Goal: Book appointment/travel/reservation

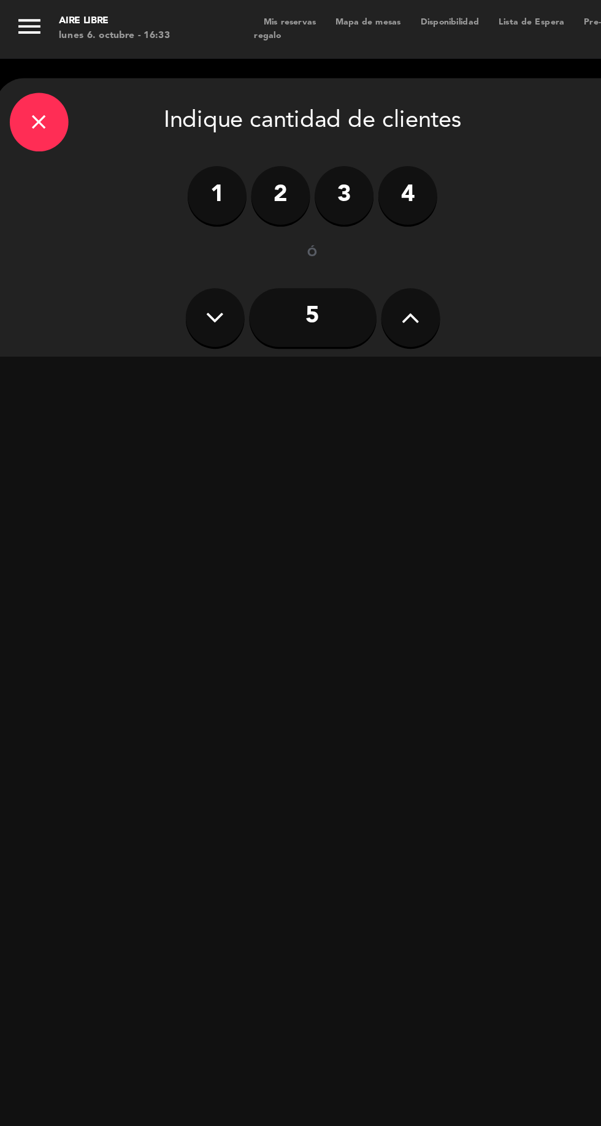
click at [257, 196] on icon at bounding box center [257, 199] width 12 height 18
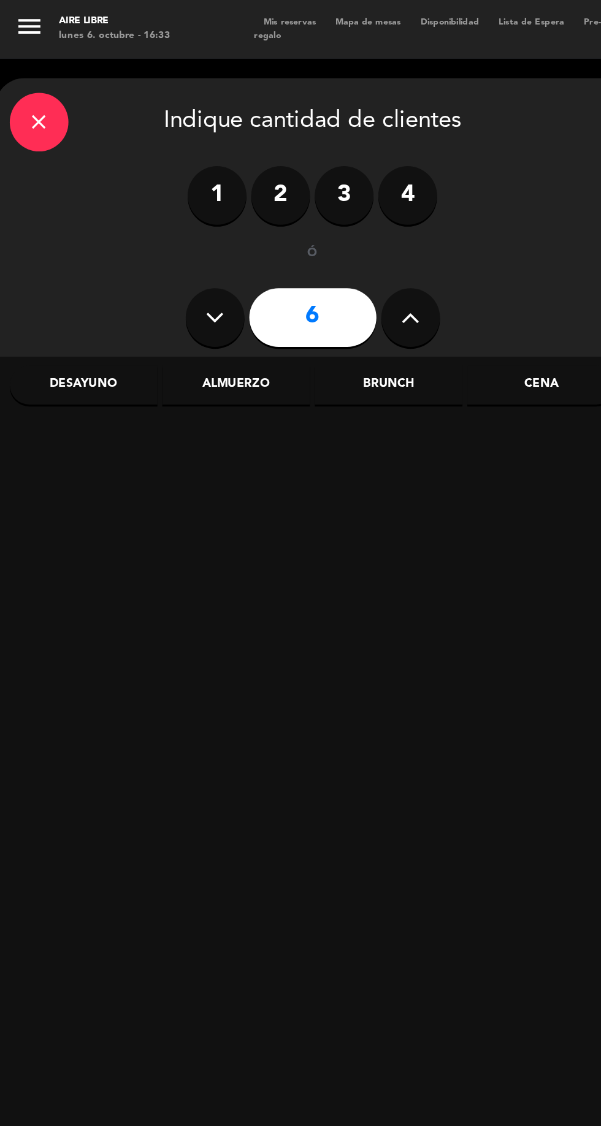
click at [263, 201] on button at bounding box center [257, 199] width 37 height 37
click at [262, 204] on icon at bounding box center [257, 199] width 12 height 18
click at [261, 199] on icon at bounding box center [257, 199] width 12 height 18
click at [260, 194] on icon at bounding box center [257, 199] width 12 height 18
click at [252, 195] on icon at bounding box center [257, 199] width 12 height 18
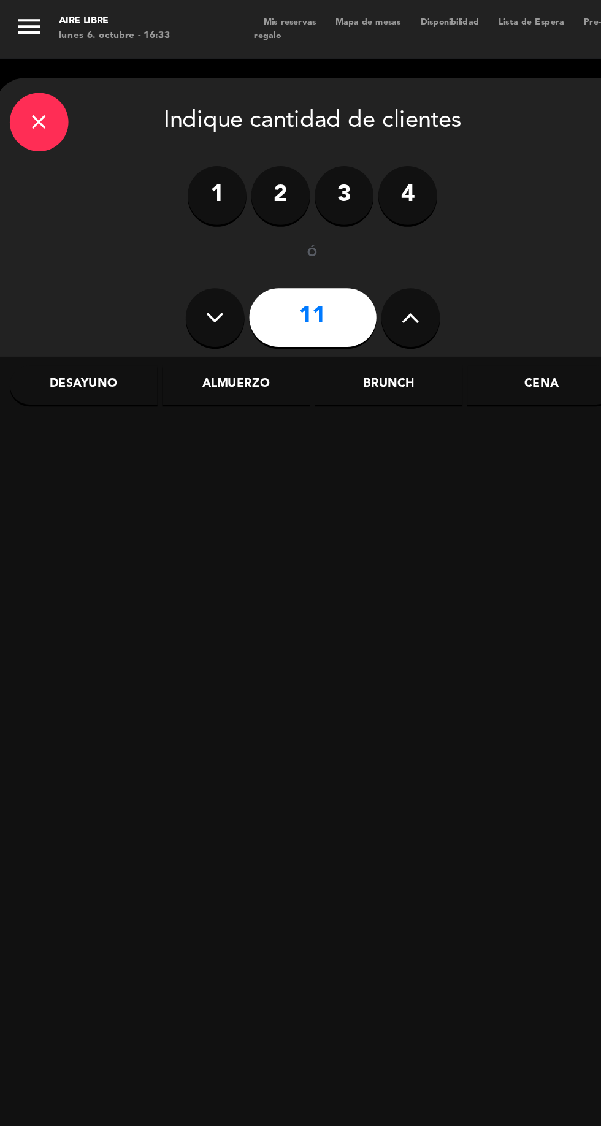
click at [142, 194] on button at bounding box center [134, 199] width 37 height 37
type input "10"
click at [146, 241] on div "Almuerzo" at bounding box center [148, 241] width 93 height 25
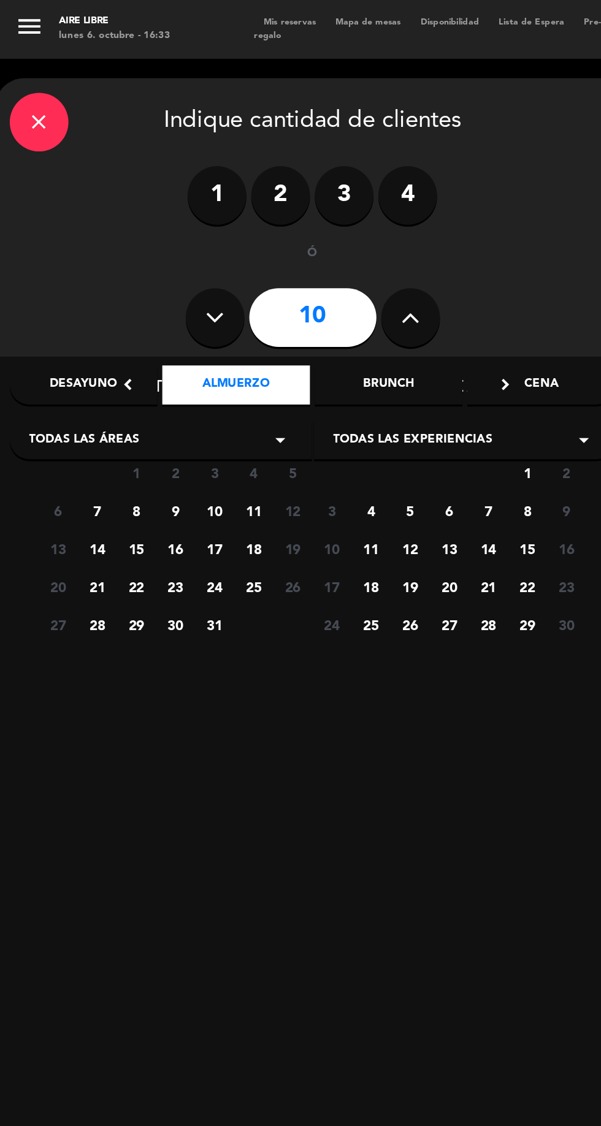
click at [61, 320] on span "7" at bounding box center [61, 320] width 20 height 20
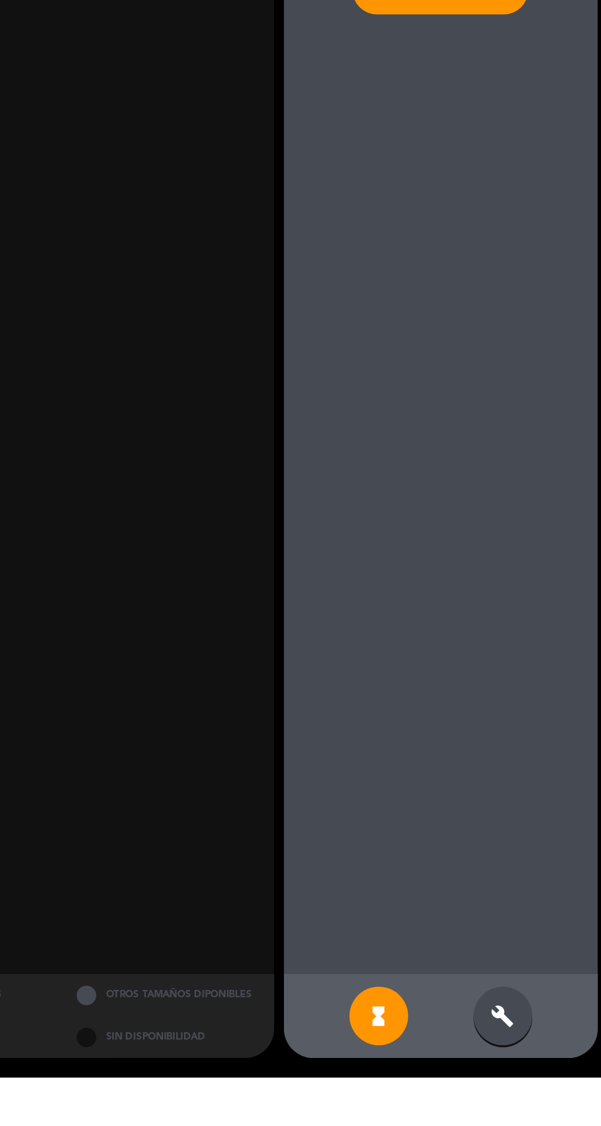
click at [540, 1095] on icon "build" at bounding box center [538, 1087] width 15 height 15
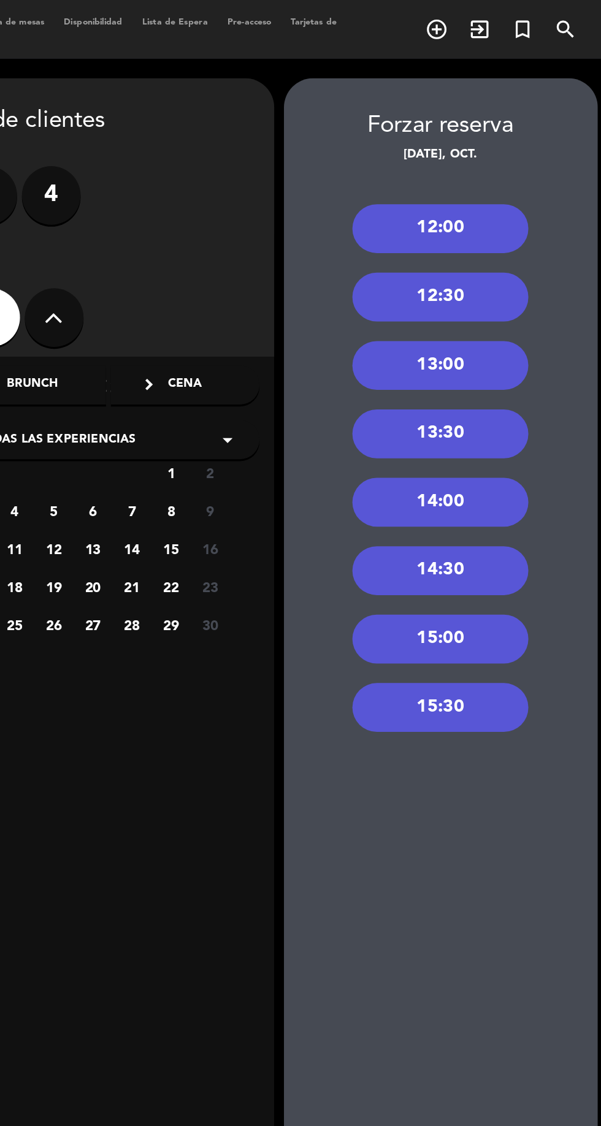
click at [507, 183] on div "12:30" at bounding box center [499, 186] width 110 height 31
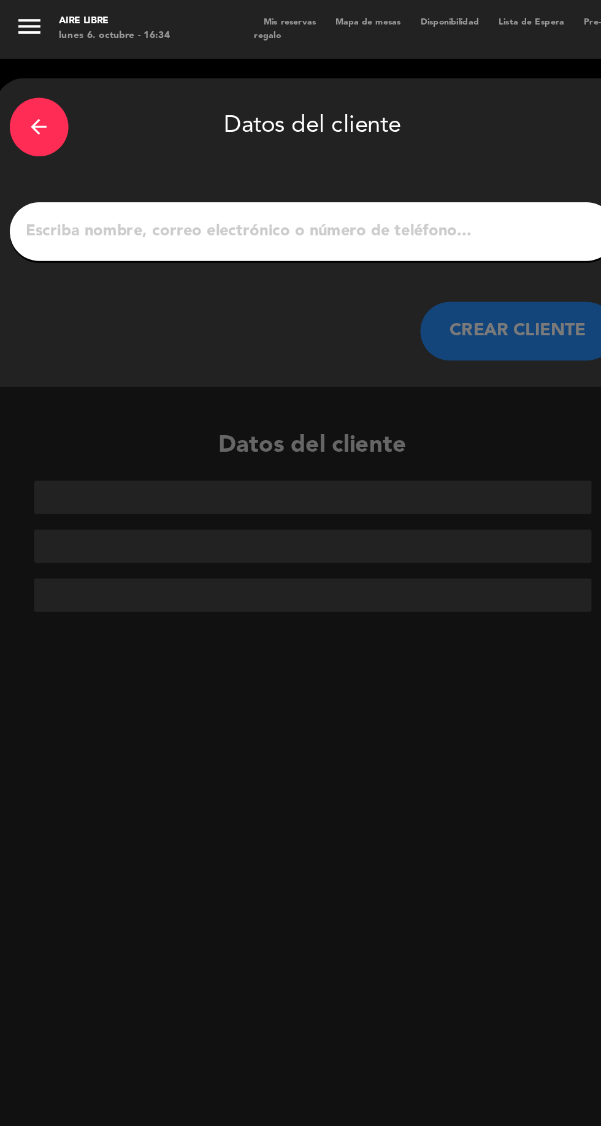
click at [192, 140] on input "1" at bounding box center [196, 145] width 362 height 17
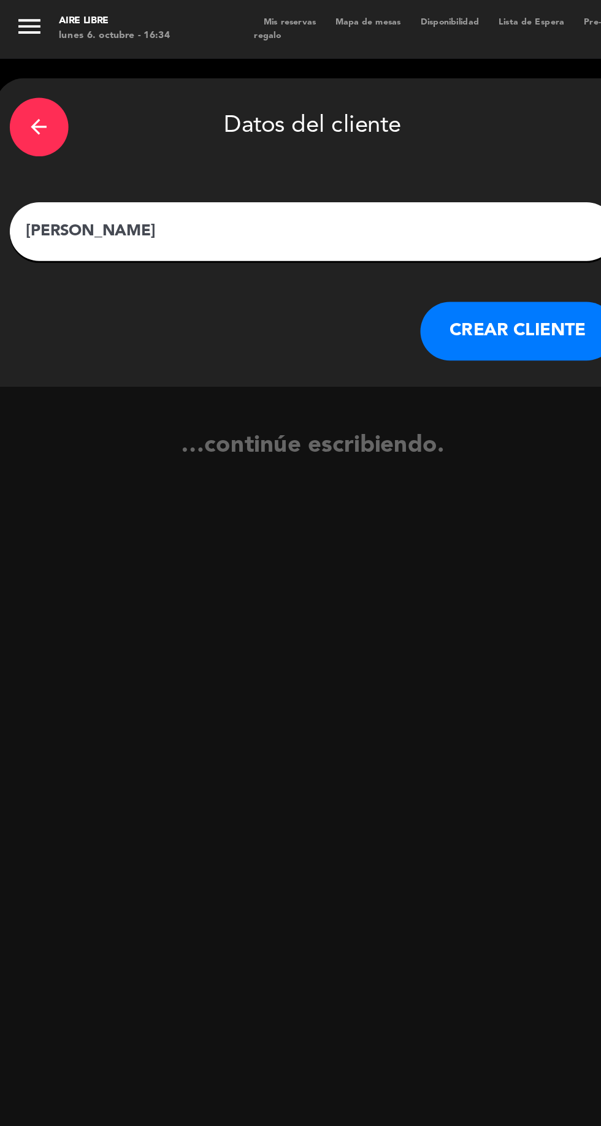
type input "[PERSON_NAME]"
click at [332, 200] on button "CREAR CLIENTE" at bounding box center [325, 207] width 123 height 37
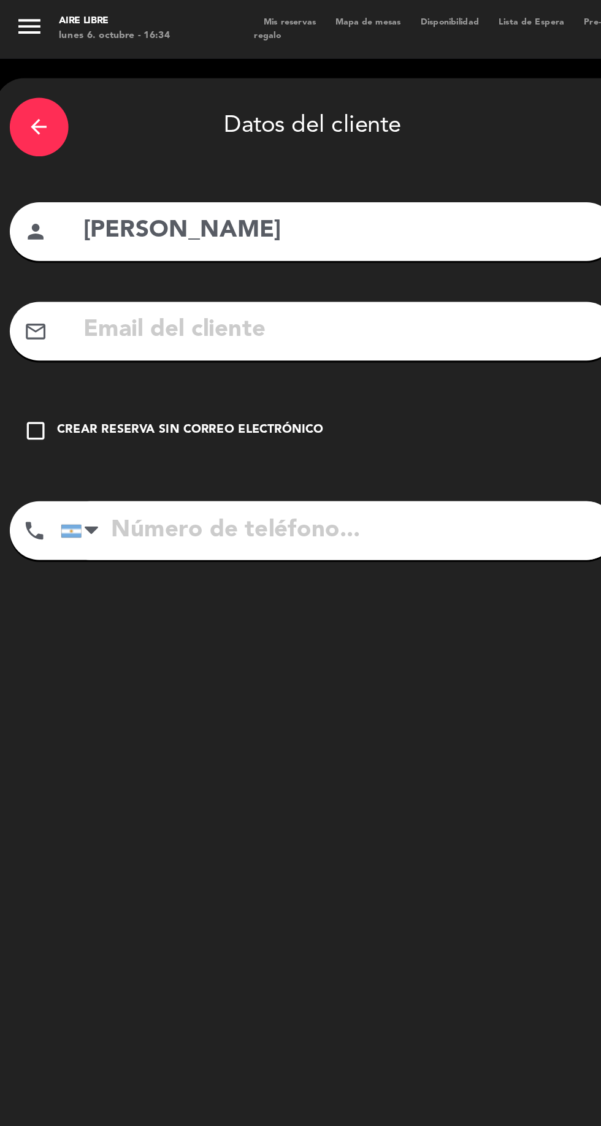
click at [177, 202] on input "text" at bounding box center [213, 207] width 325 height 25
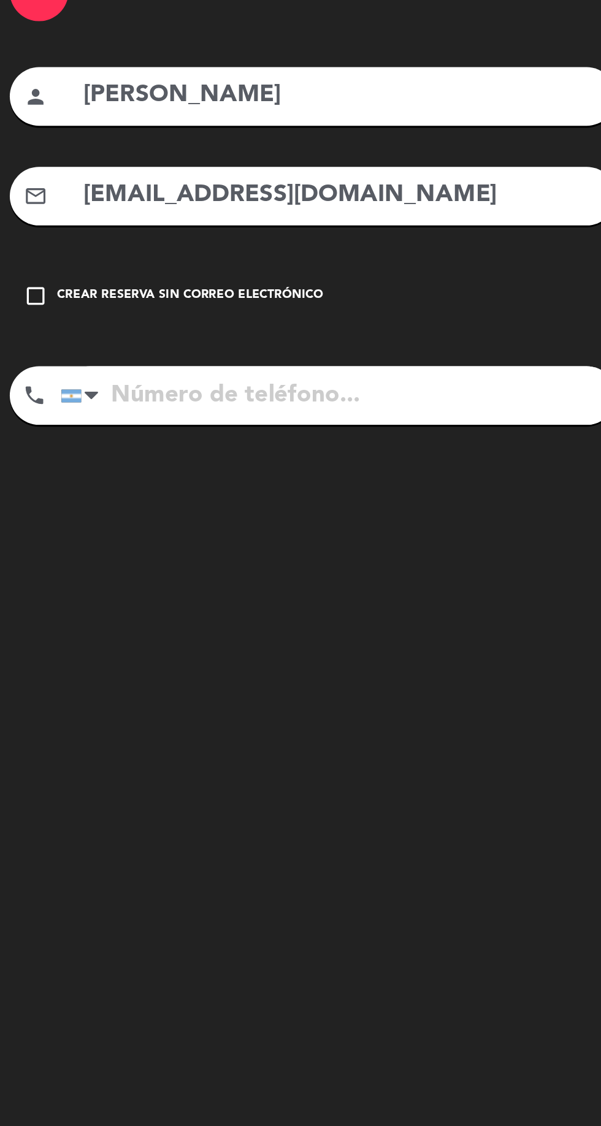
type input "[EMAIL_ADDRESS][DOMAIN_NAME]"
click at [173, 327] on input "tel" at bounding box center [212, 332] width 348 height 37
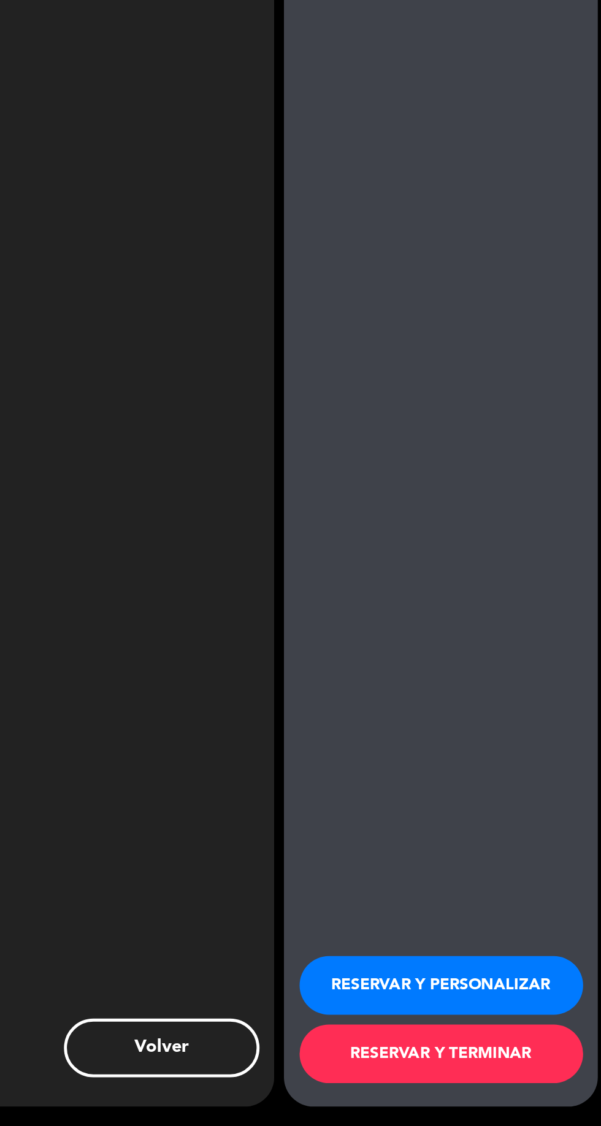
scroll to position [81, 0]
type input "1140562379"
click at [499, 1038] on button "RESERVAR Y PERSONALIZAR" at bounding box center [500, 1037] width 178 height 37
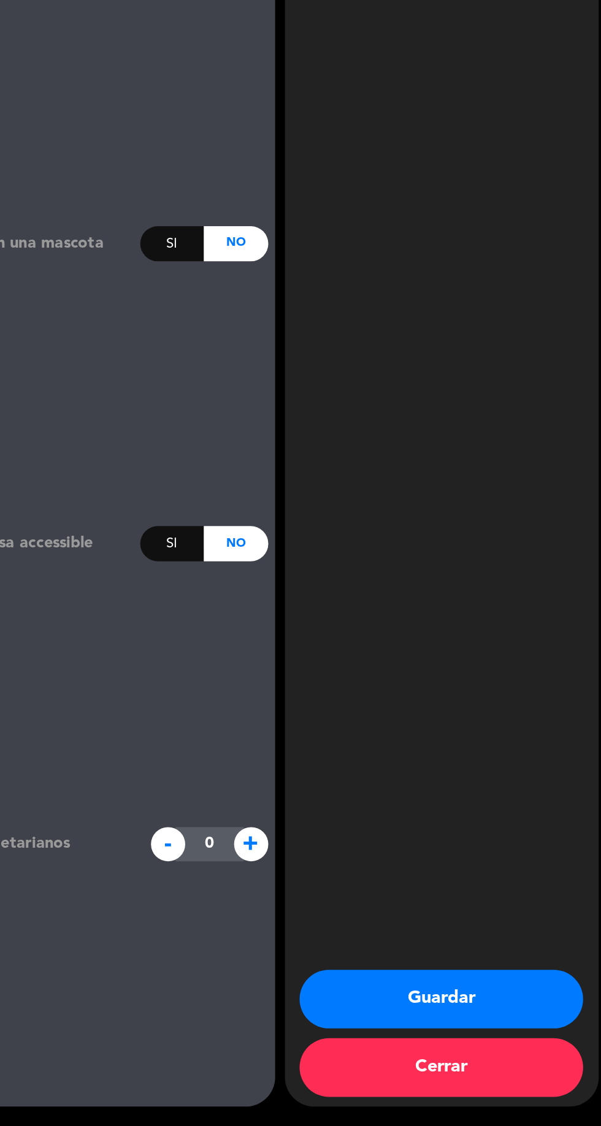
type input "[PHONE_NUMBER]"
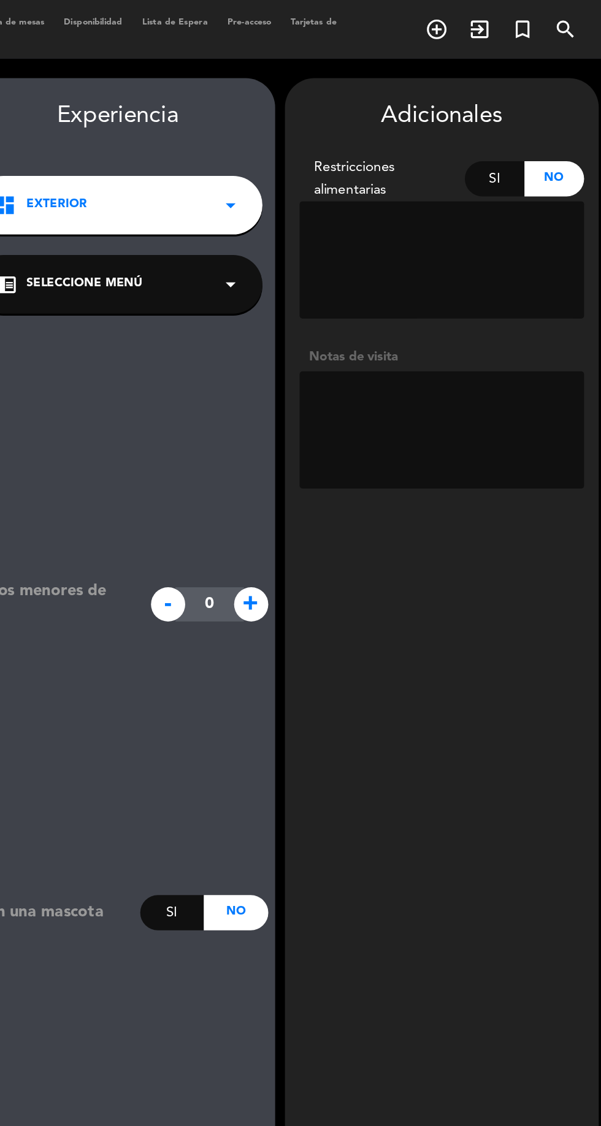
scroll to position [0, 0]
click at [487, 254] on textarea at bounding box center [500, 270] width 178 height 74
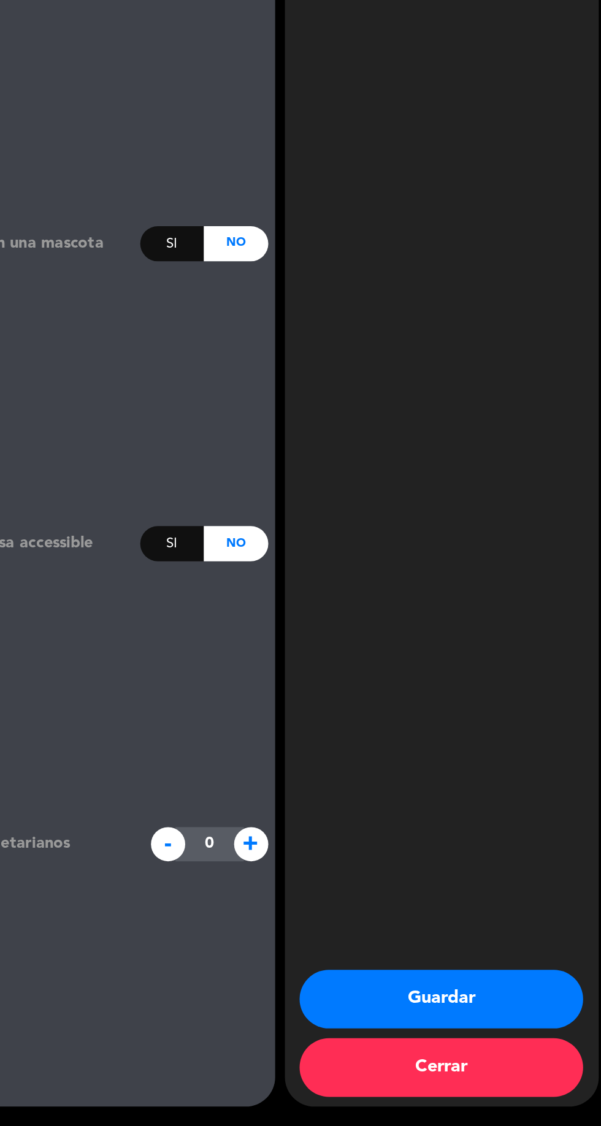
scroll to position [81, 0]
type textarea "Van a la carta"
click at [509, 1047] on button "Guardar" at bounding box center [500, 1046] width 178 height 37
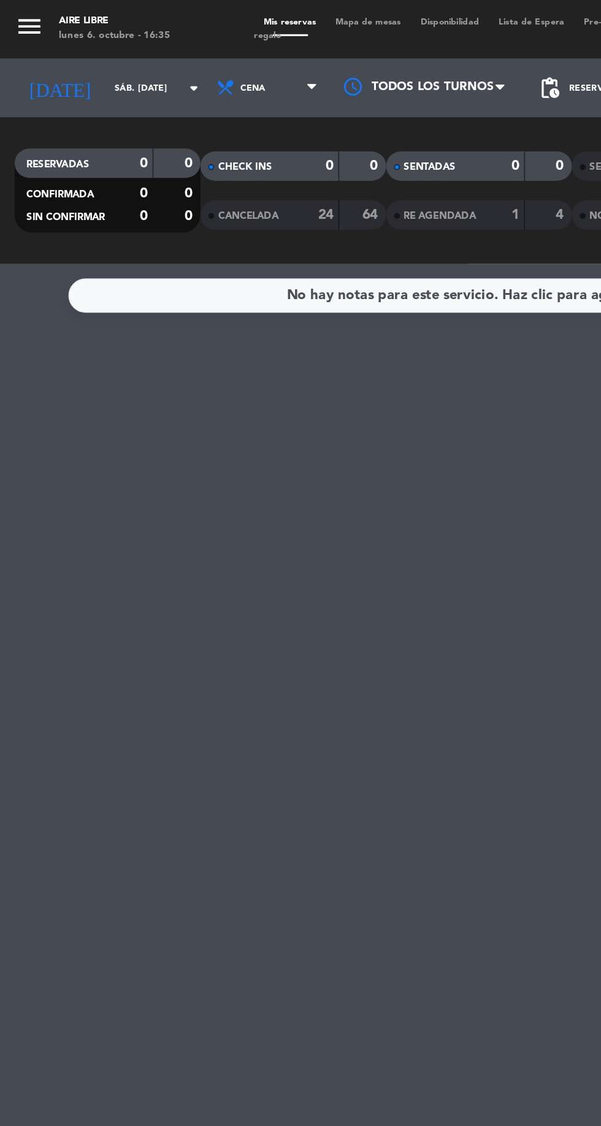
click at [66, 55] on input "sáb. [DATE]" at bounding box center [104, 55] width 77 height 19
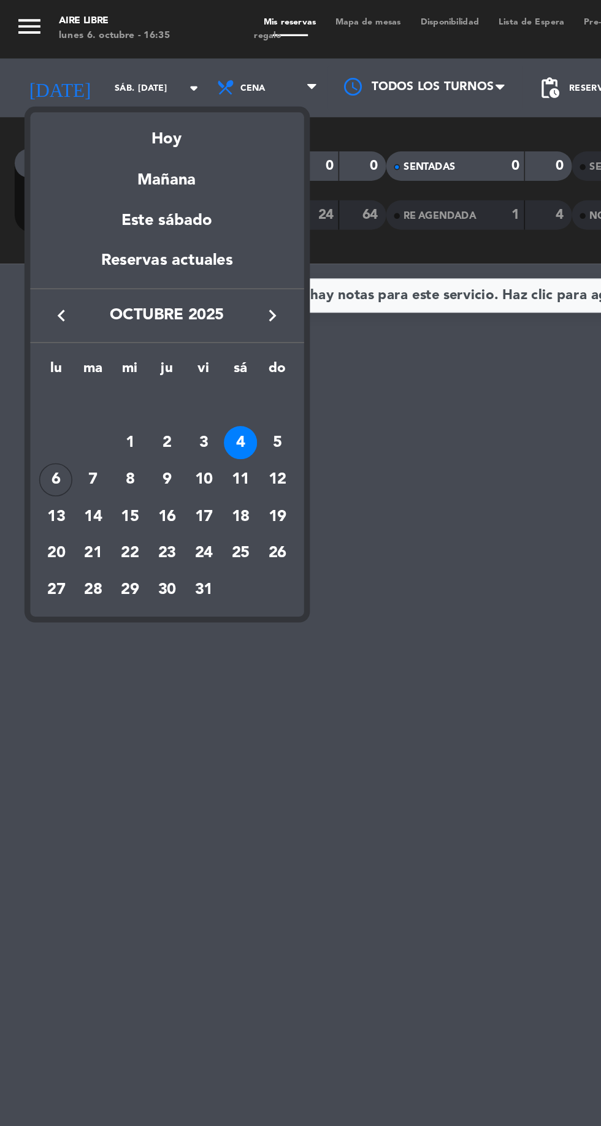
click at [55, 300] on div "7" at bounding box center [58, 300] width 21 height 21
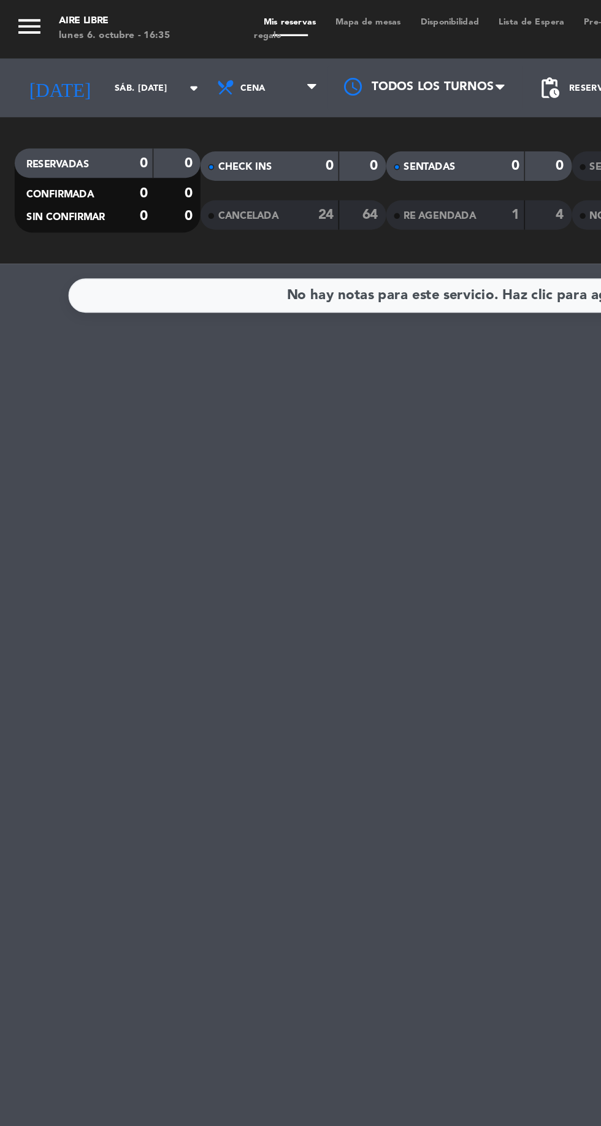
type input "[DATE] oct."
click at [145, 51] on span "Cena" at bounding box center [169, 55] width 74 height 27
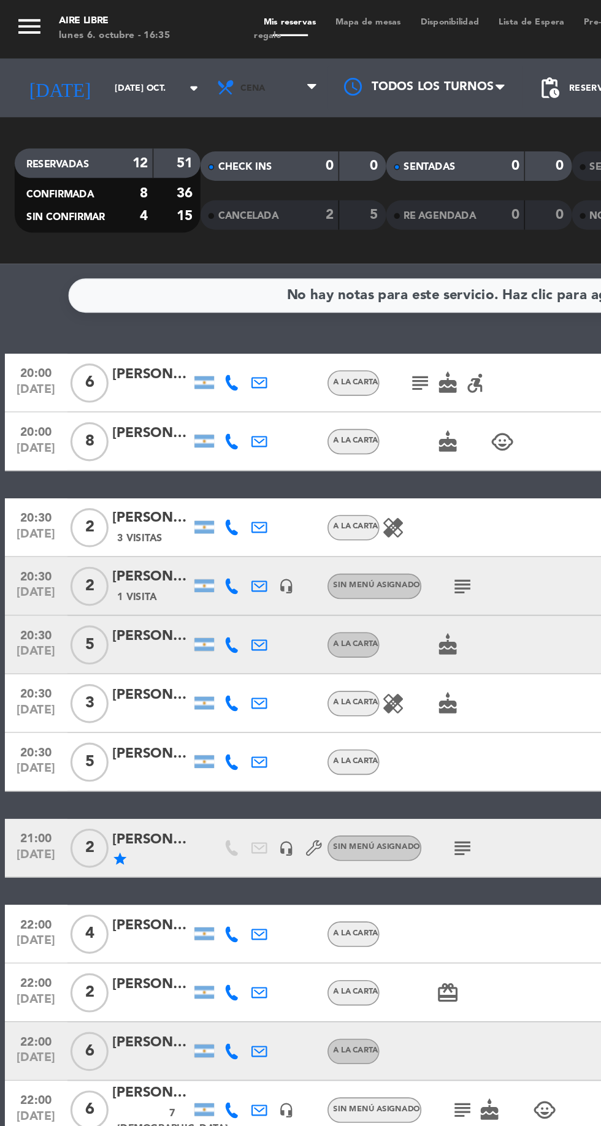
click at [135, 56] on icon at bounding box center [141, 55] width 12 height 12
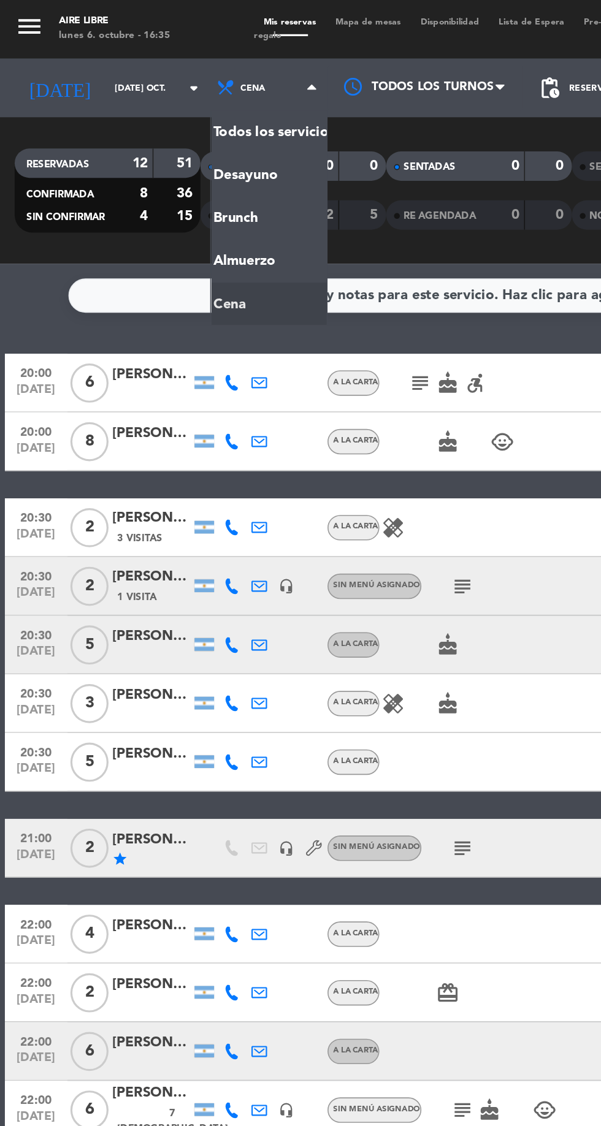
click at [147, 160] on div "menu Aire Libre lunes 6. octubre - 16:35 Mis reservas Mapa de mesas Disponibili…" at bounding box center [300, 82] width 601 height 165
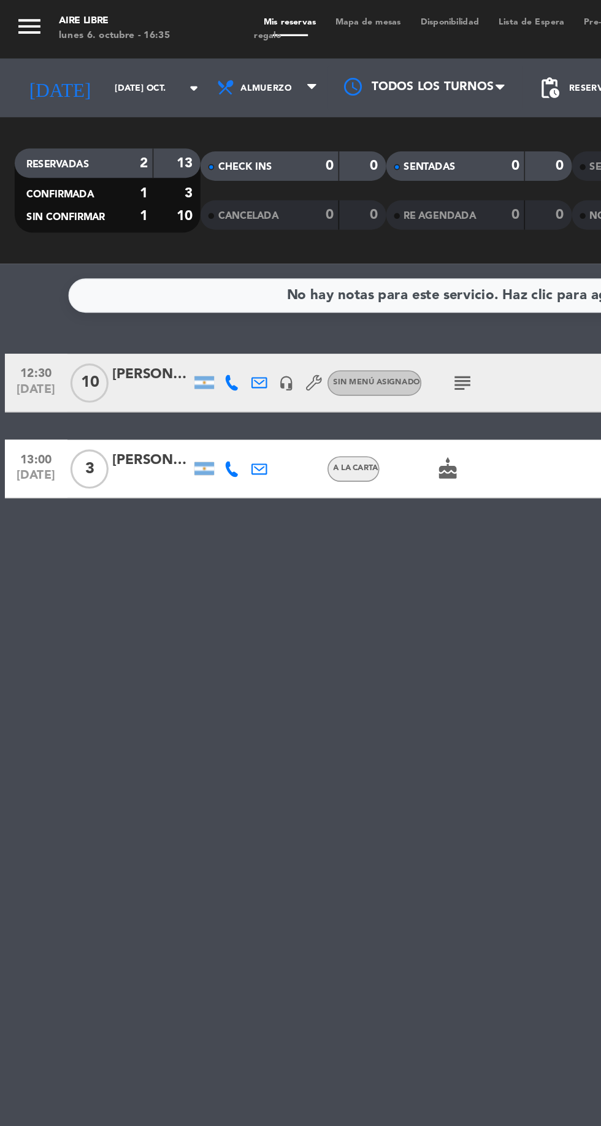
click at [95, 235] on div "[PERSON_NAME]" at bounding box center [94, 235] width 49 height 14
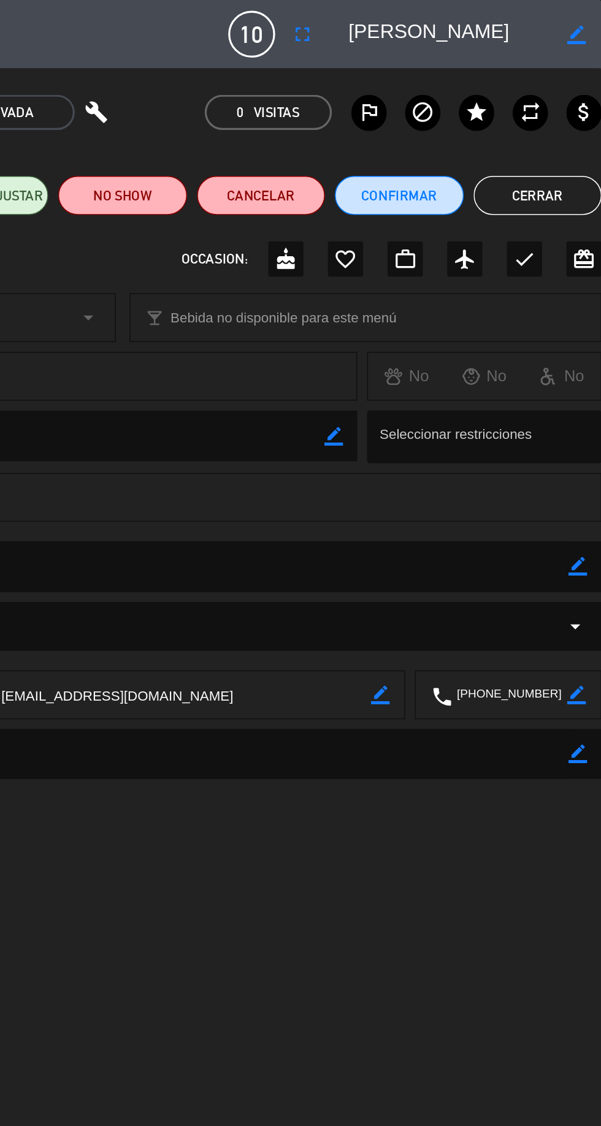
click at [405, 165] on icon "cake" at bounding box center [402, 162] width 15 height 15
click at [467, 123] on button "Confirmar" at bounding box center [473, 122] width 80 height 25
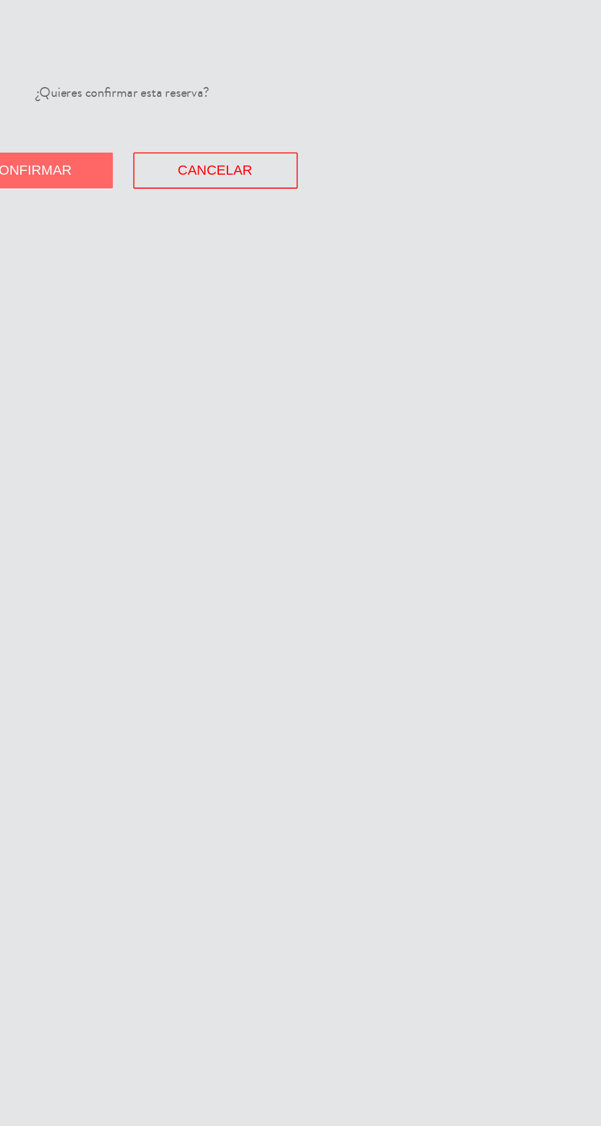
click at [245, 117] on button "Confirmar" at bounding box center [242, 107] width 103 height 23
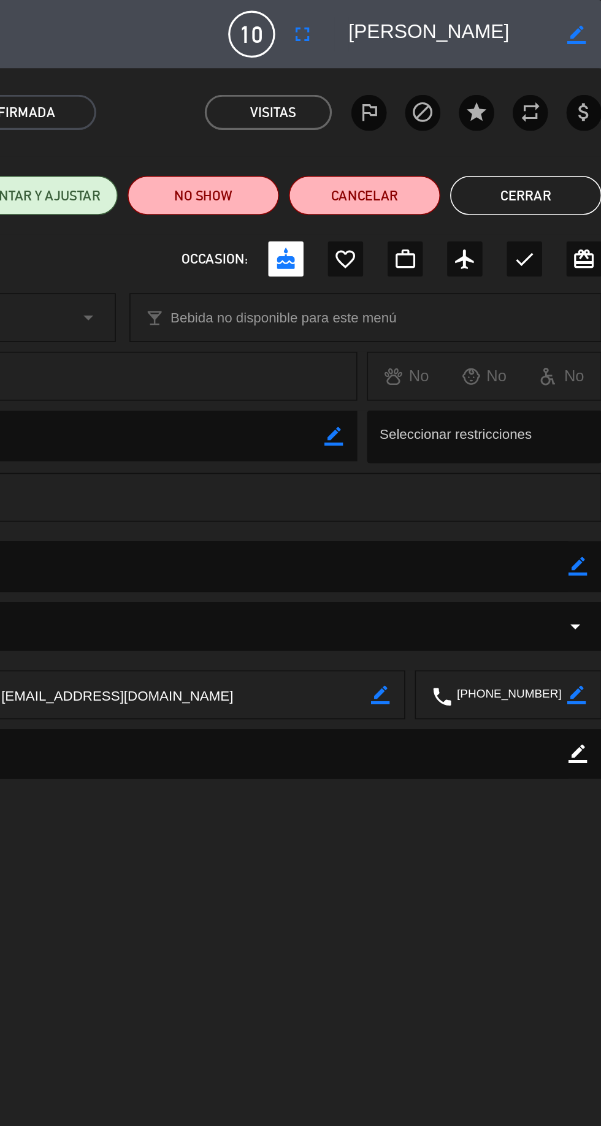
click at [558, 120] on button "Cerrar" at bounding box center [553, 122] width 95 height 25
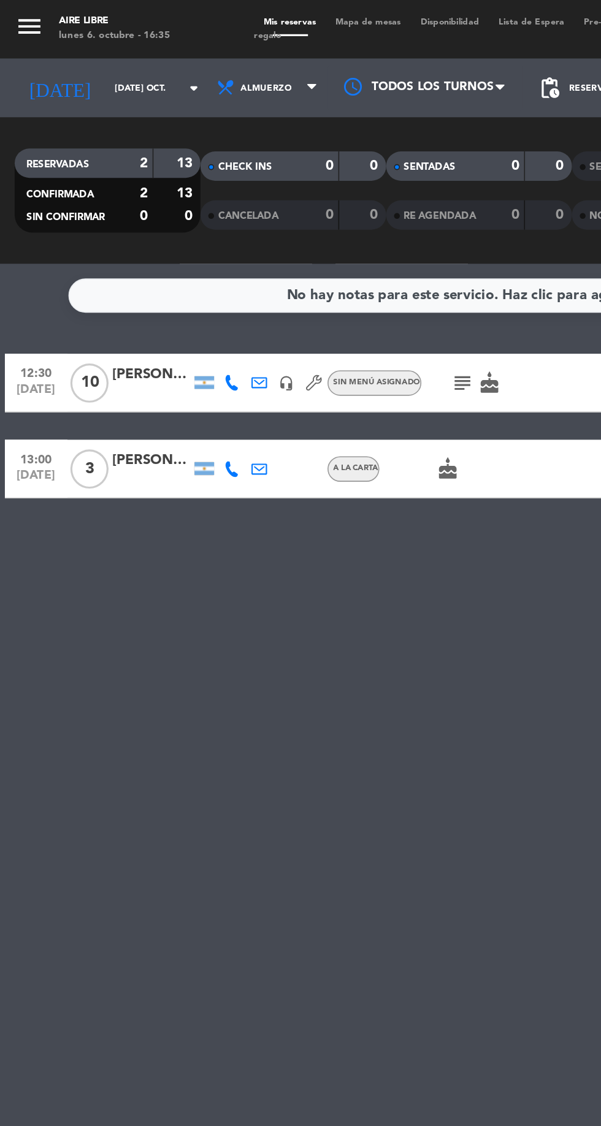
click at [287, 240] on icon "subject" at bounding box center [290, 240] width 15 height 15
